Goal: Navigation & Orientation: Understand site structure

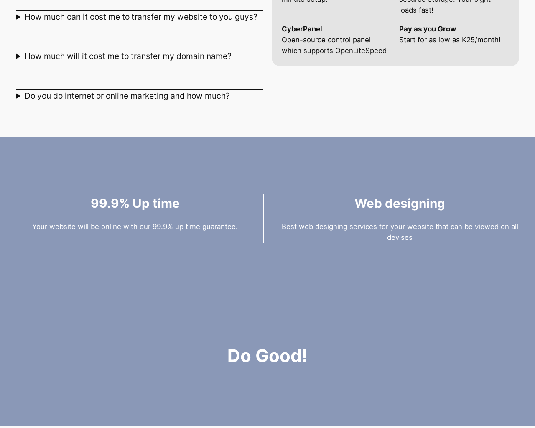
scroll to position [1156, 0]
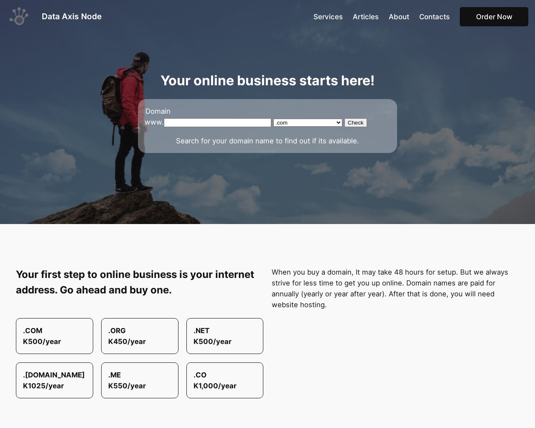
scroll to position [1156, 0]
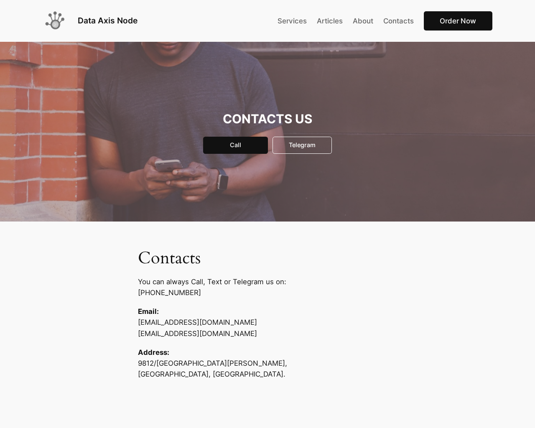
scroll to position [190, 0]
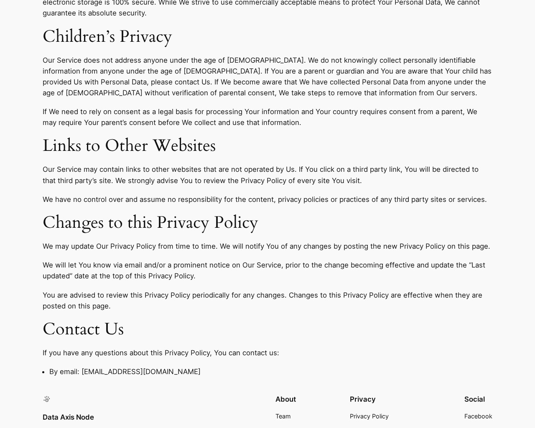
scroll to position [2756, 0]
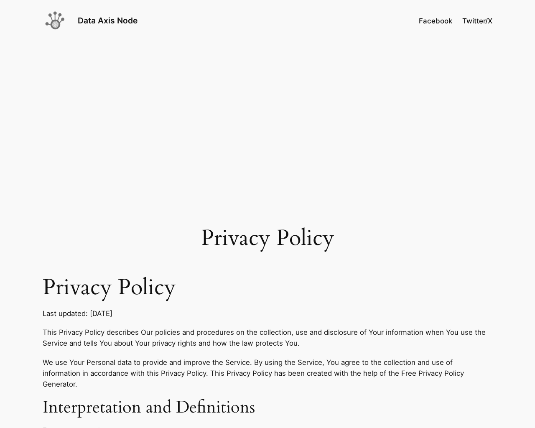
scroll to position [2801, 0]
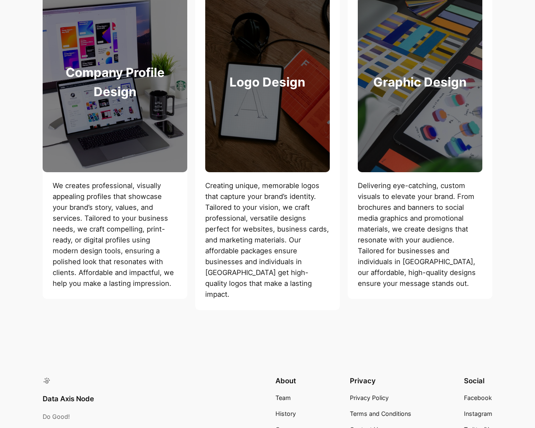
scroll to position [1071, 0]
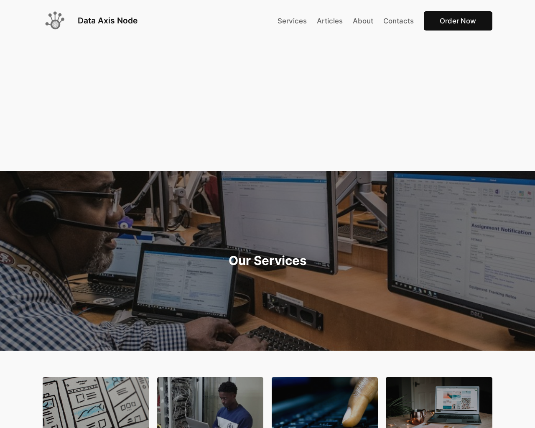
scroll to position [1071, 0]
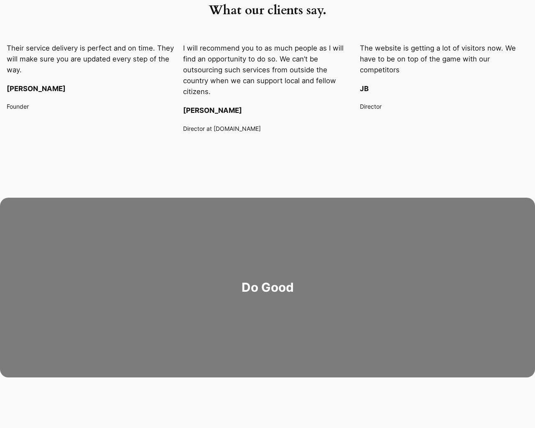
scroll to position [1199, 0]
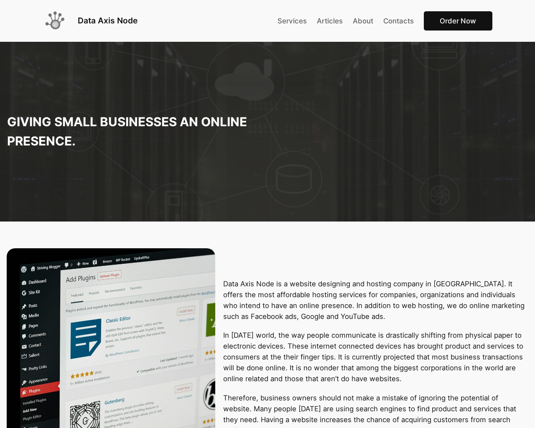
scroll to position [1199, 0]
